Goal: Navigation & Orientation: Find specific page/section

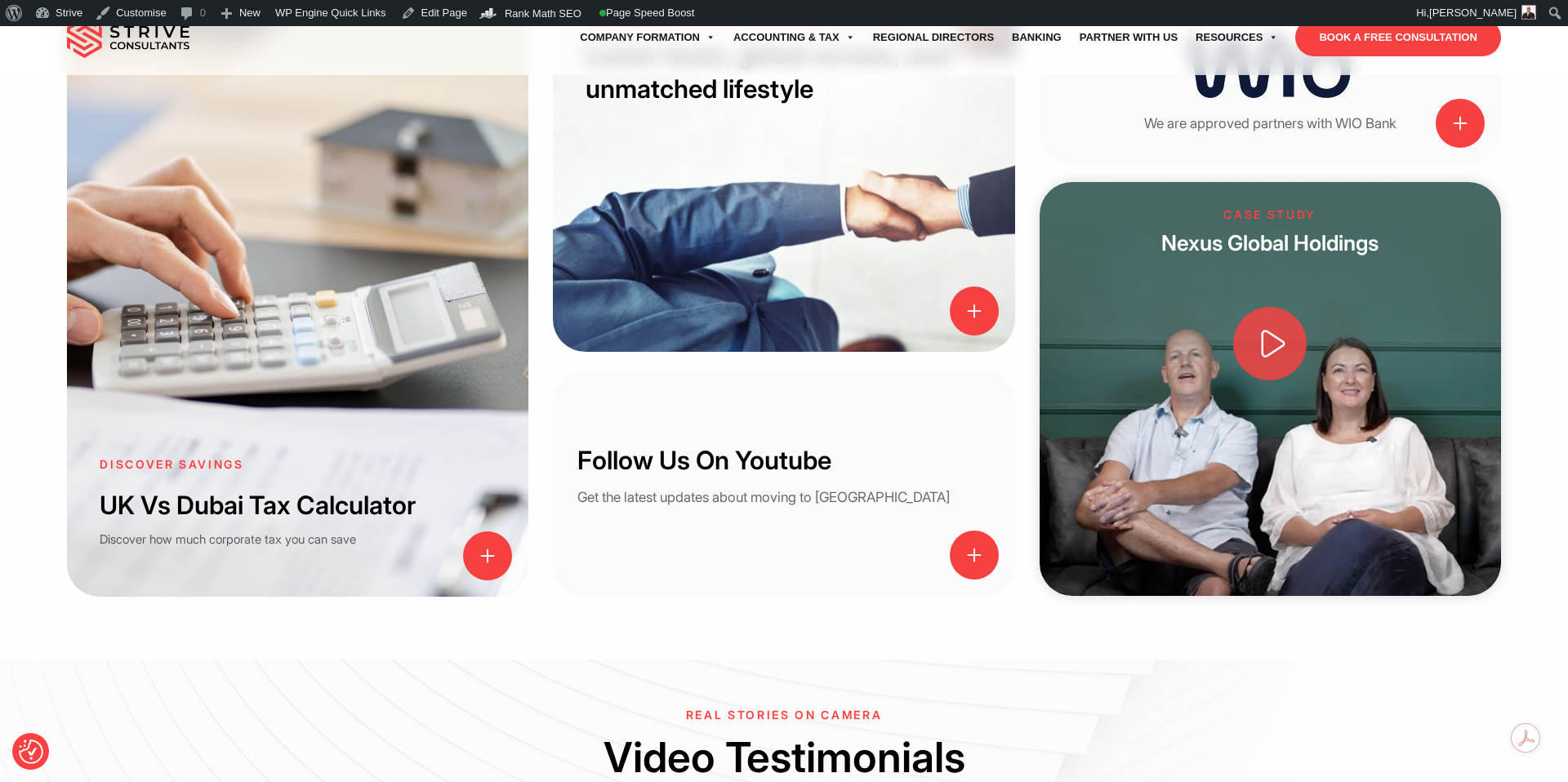
scroll to position [2135, 0]
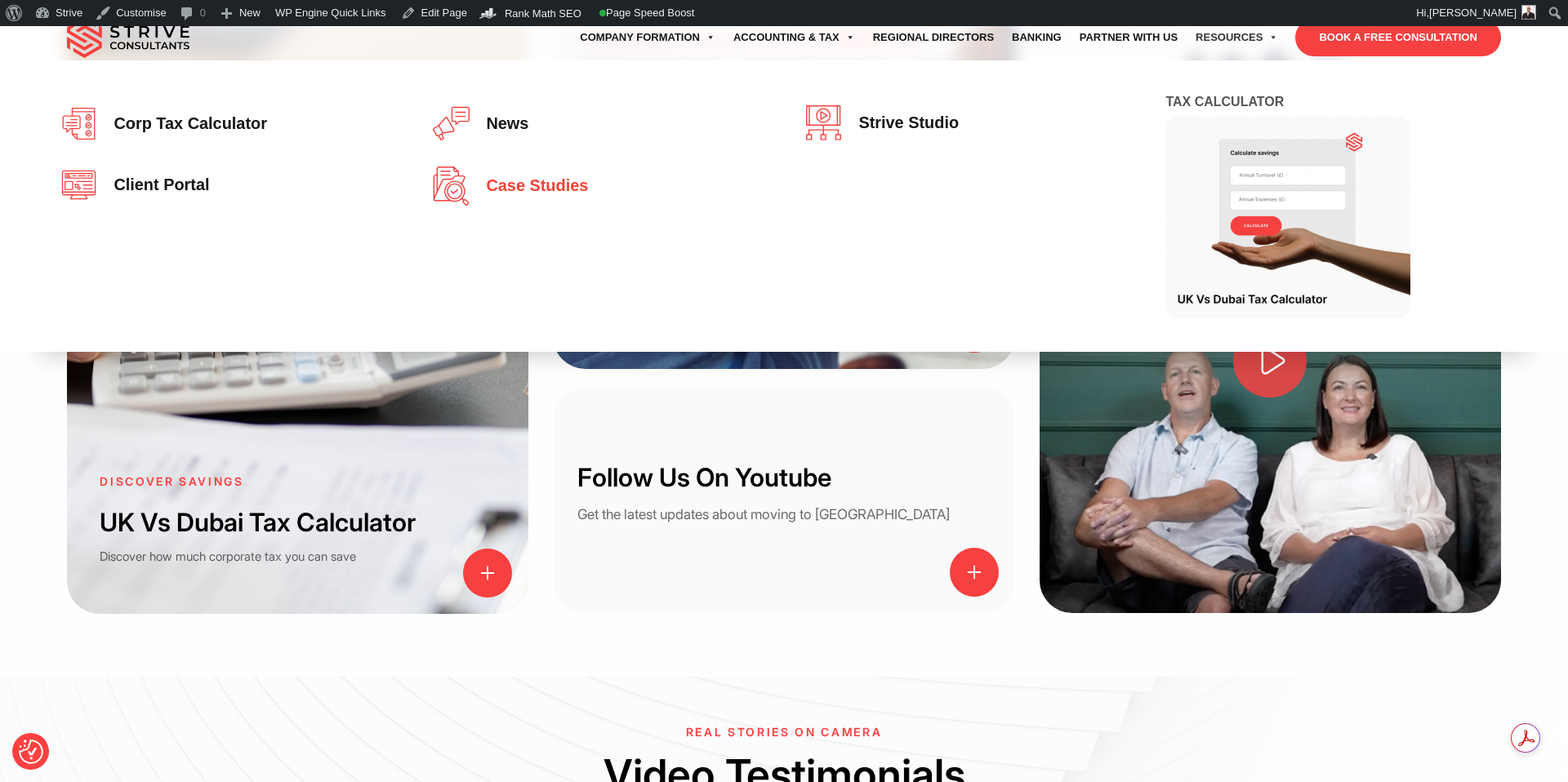
click at [582, 199] on link "Case studies" at bounding box center [597, 186] width 329 height 39
click at [573, 182] on span "Case studies" at bounding box center [532, 186] width 110 height 18
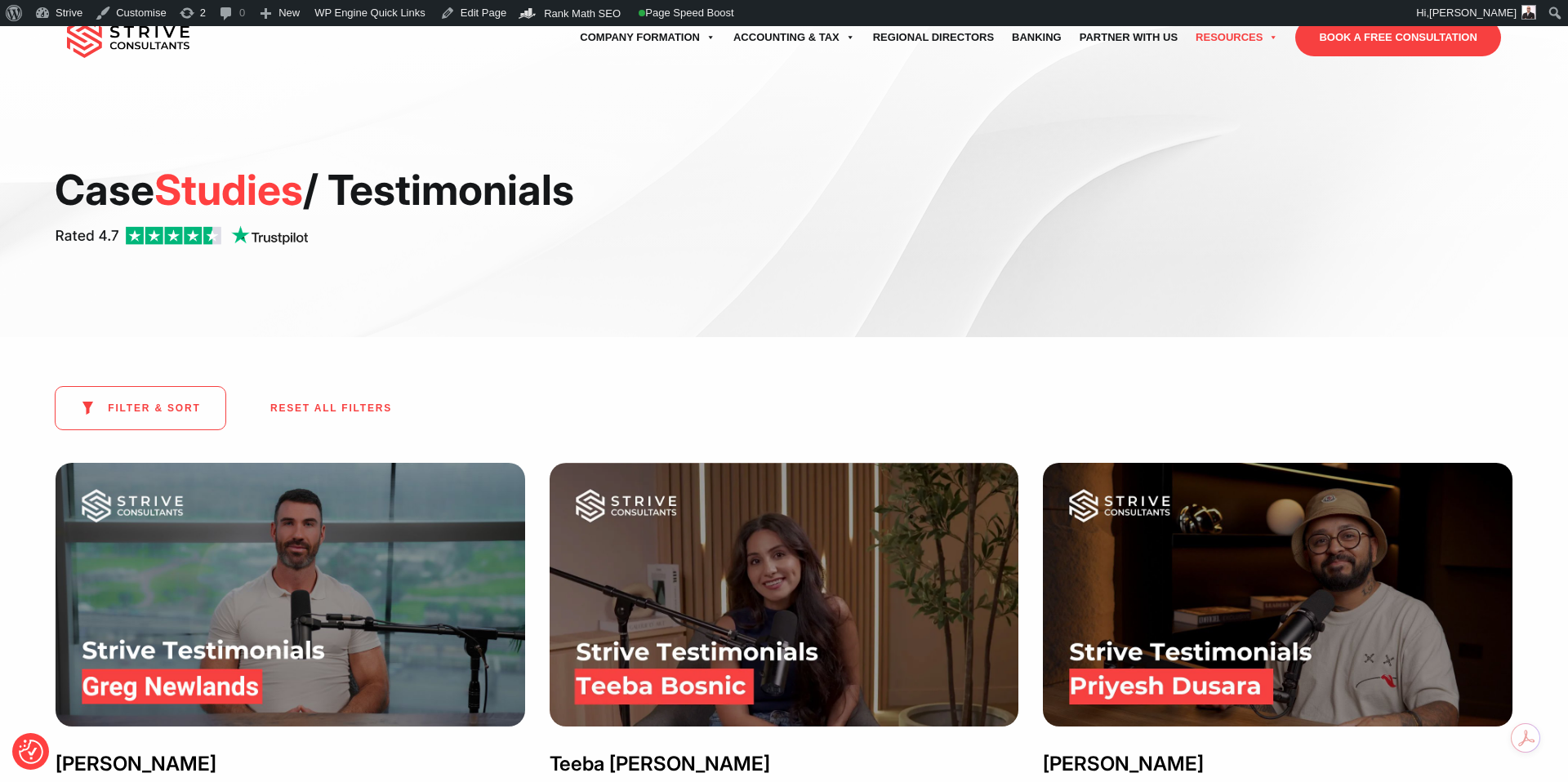
scroll to position [48, 0]
